Goal: Task Accomplishment & Management: Use online tool/utility

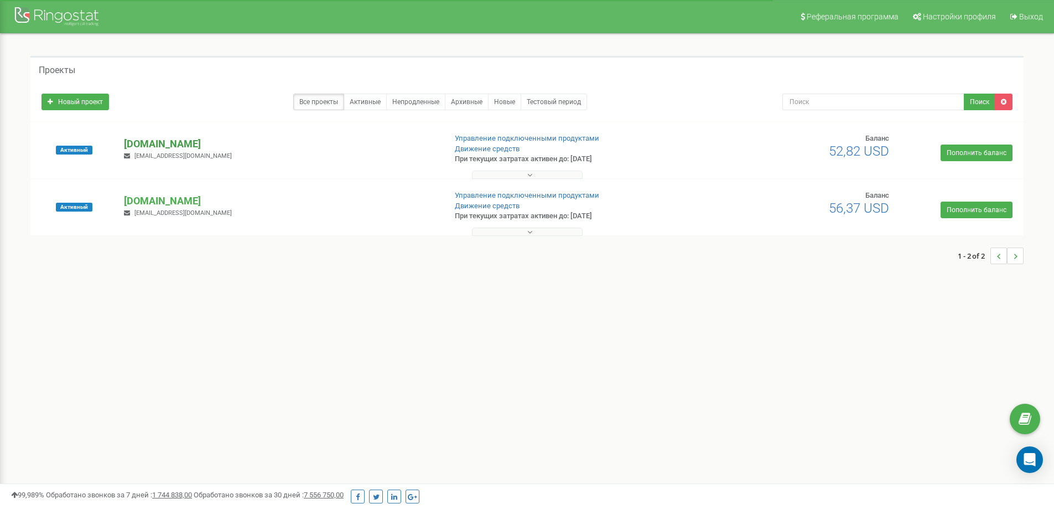
click at [192, 146] on p "[DOMAIN_NAME]" at bounding box center [280, 144] width 313 height 14
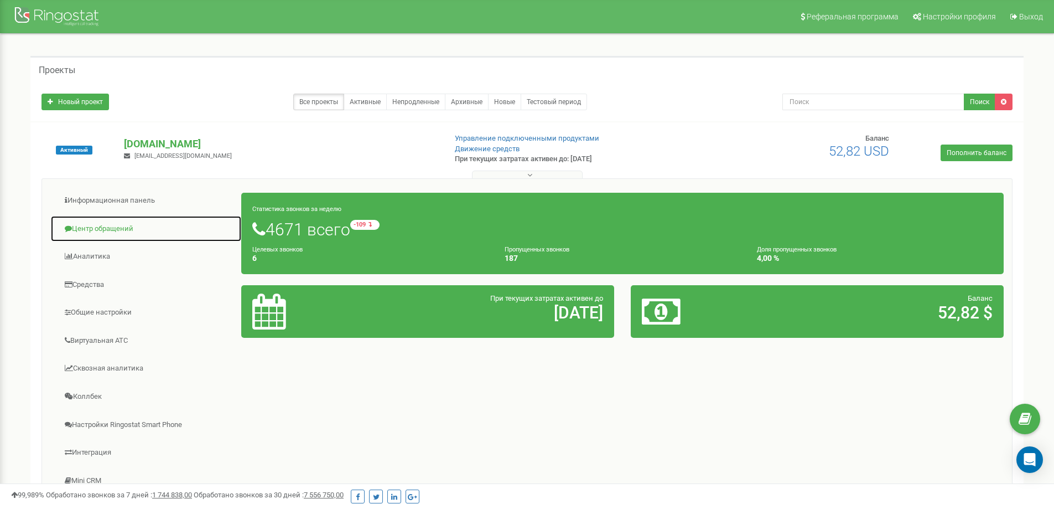
click at [137, 224] on link "Центр обращений" at bounding box center [146, 228] width 192 height 27
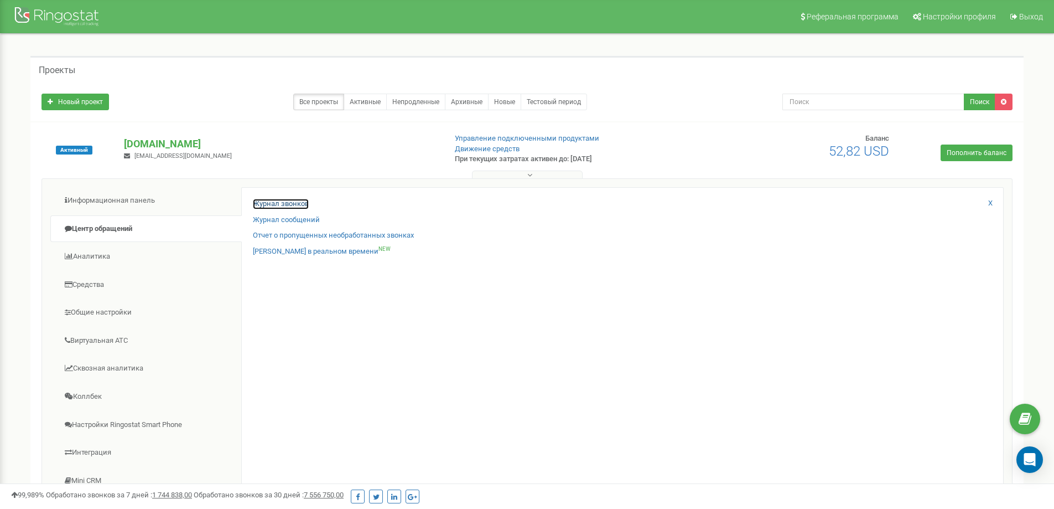
click at [280, 204] on link "Журнал звонков" at bounding box center [281, 204] width 56 height 11
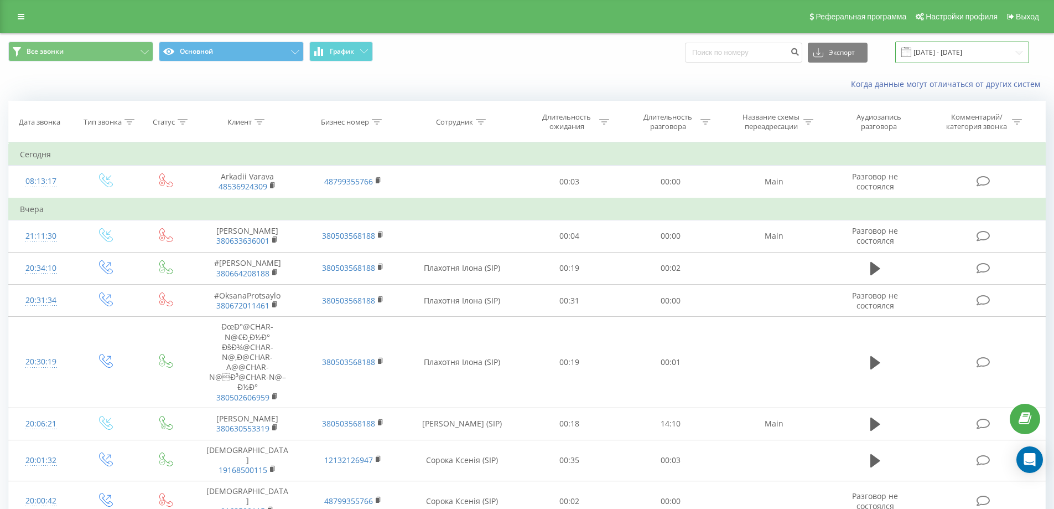
click at [956, 54] on input "[DATE] - [DATE]" at bounding box center [963, 53] width 134 height 22
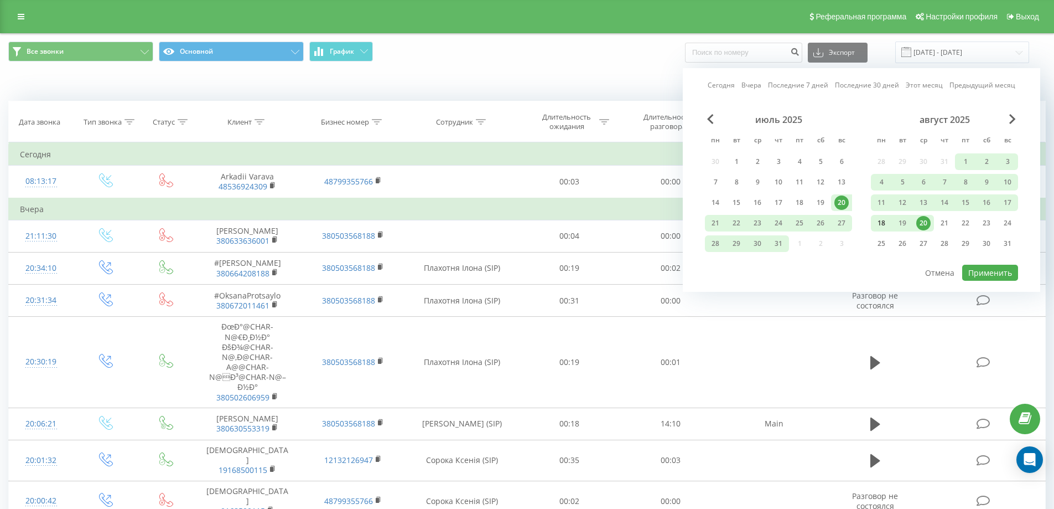
click at [888, 223] on div "18" at bounding box center [882, 223] width 14 height 14
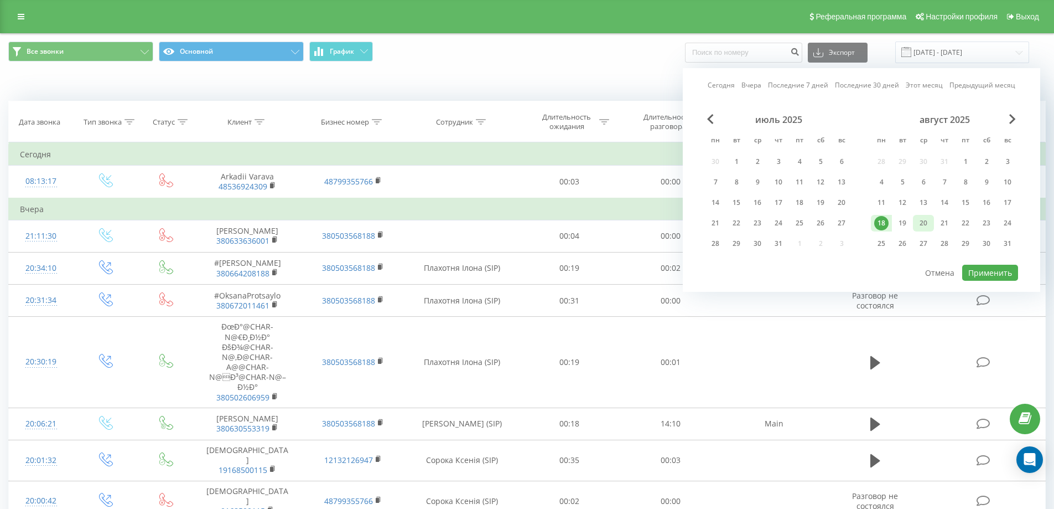
click at [920, 223] on div "20" at bounding box center [924, 223] width 14 height 14
click at [980, 267] on button "Применить" at bounding box center [991, 273] width 56 height 16
type input "[DATE] - [DATE]"
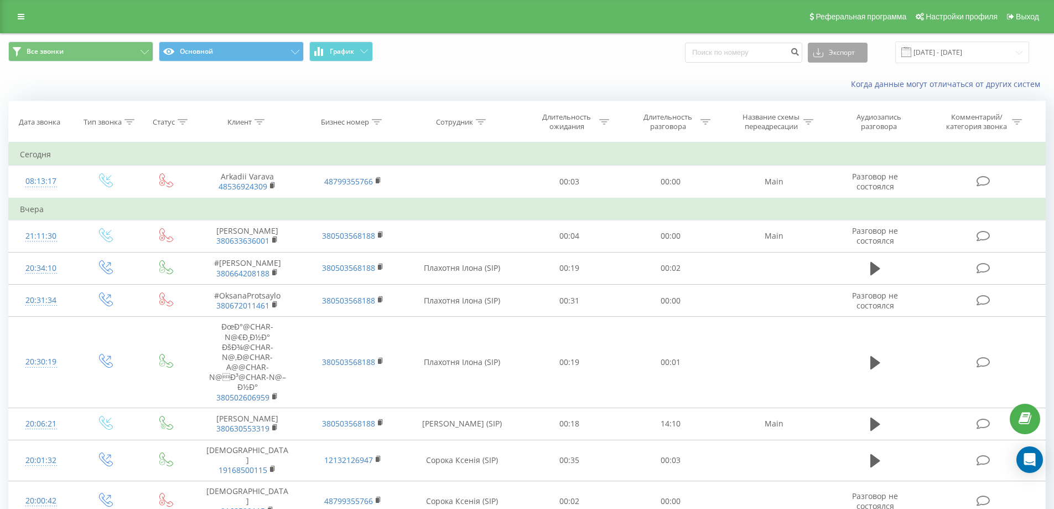
click at [835, 54] on button "Экспорт" at bounding box center [838, 53] width 60 height 20
click at [834, 115] on span ".xlsx" at bounding box center [826, 112] width 16 height 11
